Goal: Task Accomplishment & Management: Manage account settings

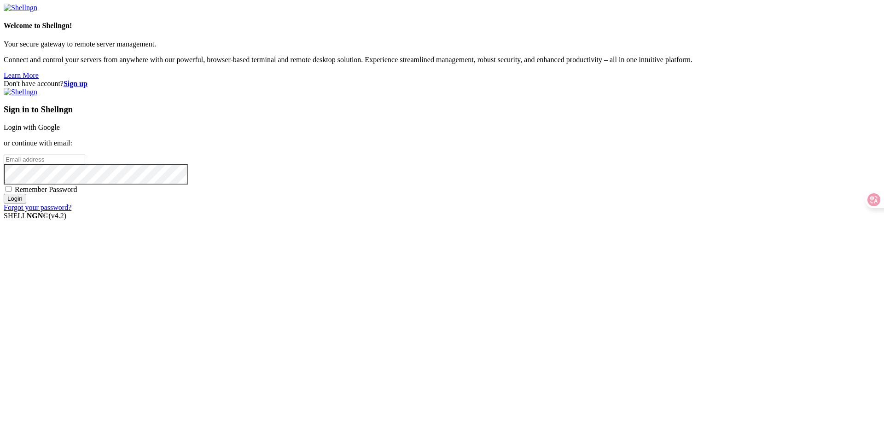
click at [60, 131] on link "Login with Google" at bounding box center [32, 127] width 56 height 8
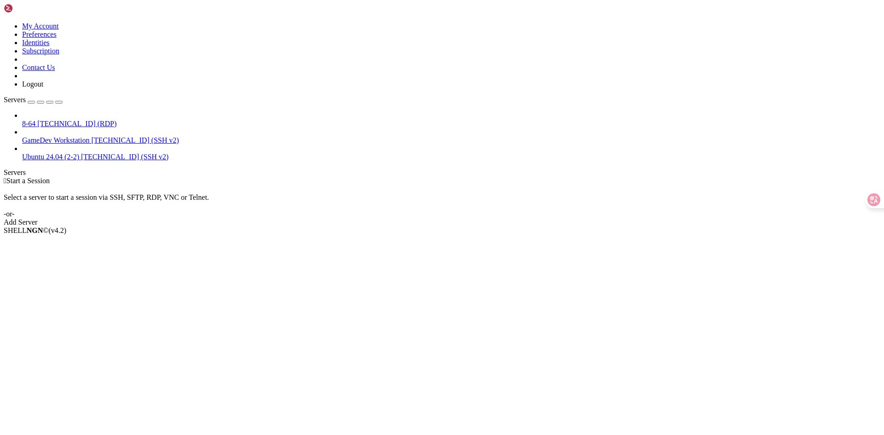
click at [31, 102] on div "button" at bounding box center [31, 102] width 0 height 0
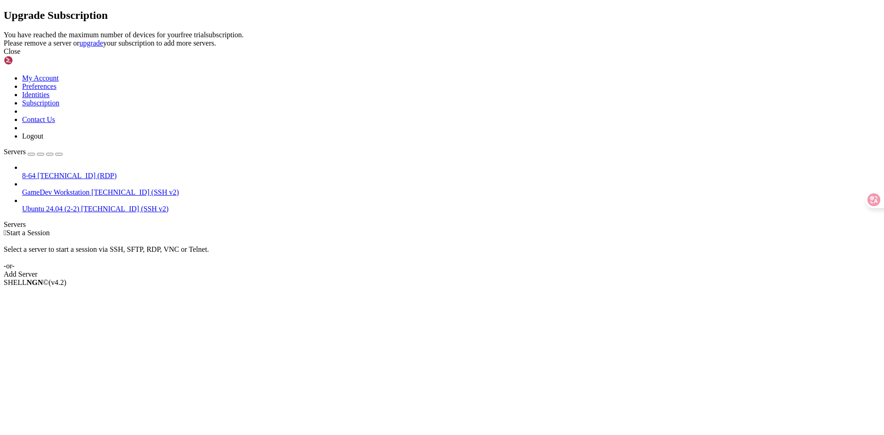
click at [103, 47] on link "upgrade" at bounding box center [91, 43] width 24 height 8
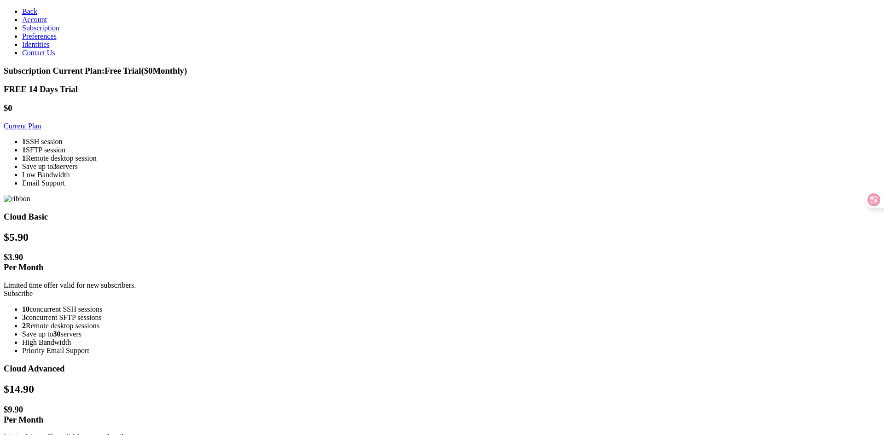
click at [42, 40] on span "Preferences" at bounding box center [39, 36] width 35 height 8
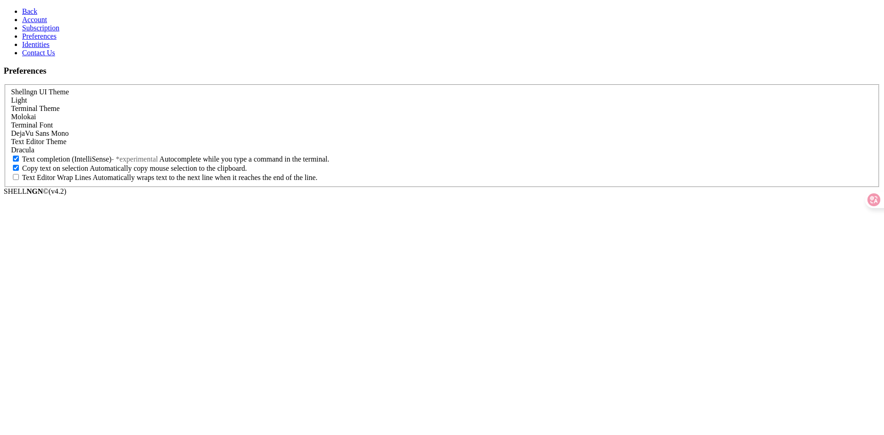
click at [47, 48] on link "Identities" at bounding box center [36, 45] width 28 height 8
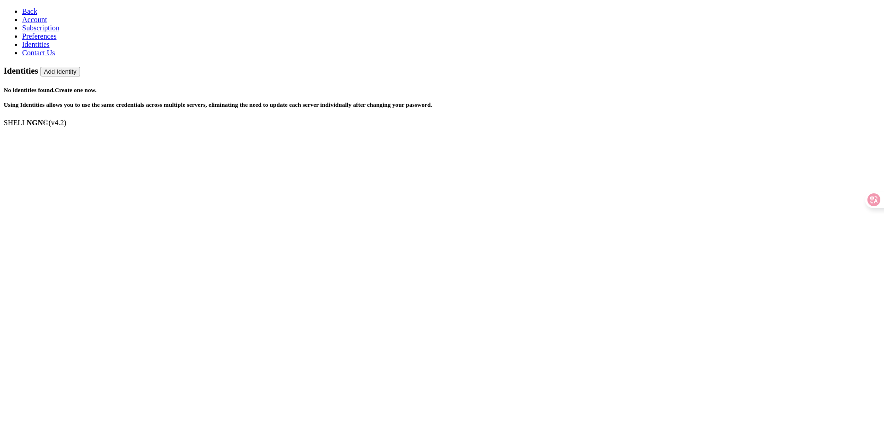
click at [45, 40] on link "Preferences" at bounding box center [39, 36] width 35 height 8
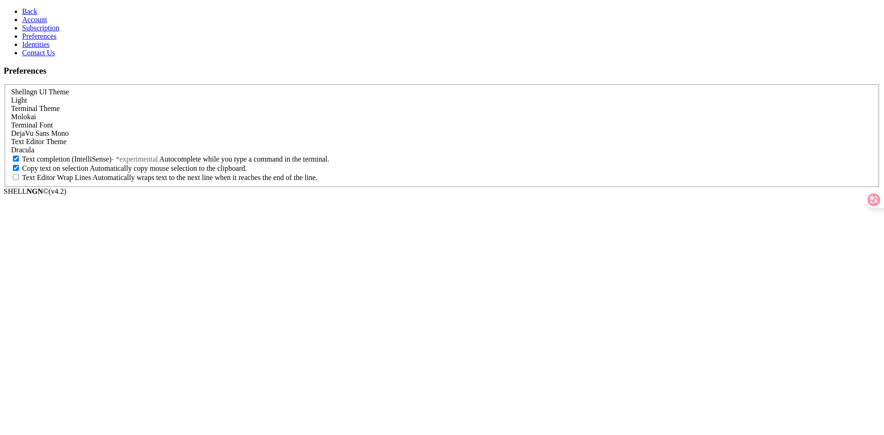
click at [59, 32] on link "Subscription" at bounding box center [40, 28] width 37 height 8
